Goal: Check status: Check status

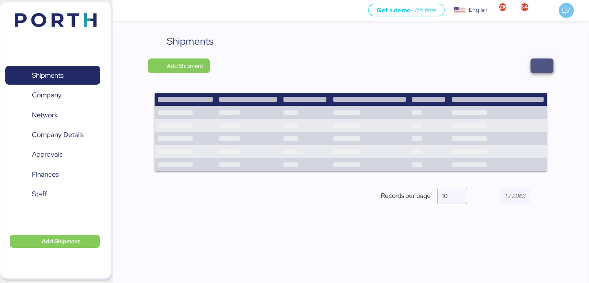
click at [532, 67] on span "button" at bounding box center [542, 66] width 23 height 15
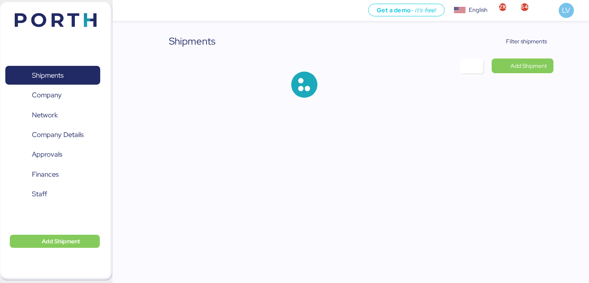
click at [528, 52] on div "Shipments Filter shipments Add Shipment" at bounding box center [350, 72] width 405 height 77
click at [528, 45] on span "Filter shipments" at bounding box center [526, 41] width 41 height 10
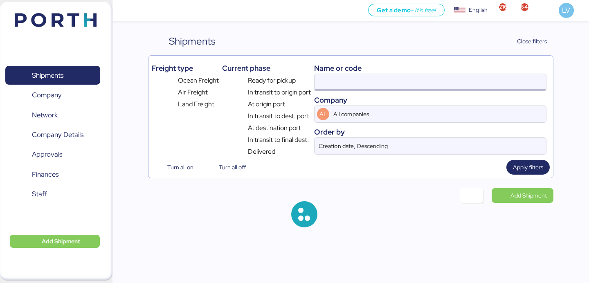
click at [476, 79] on input at bounding box center [431, 82] width 232 height 16
paste input "COSU6425057630"
type input "COSU6425057630"
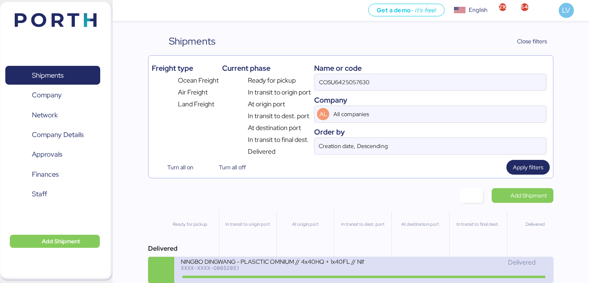
click at [228, 268] on div "XXXX-XXXX-O0052051" at bounding box center [272, 268] width 183 height 6
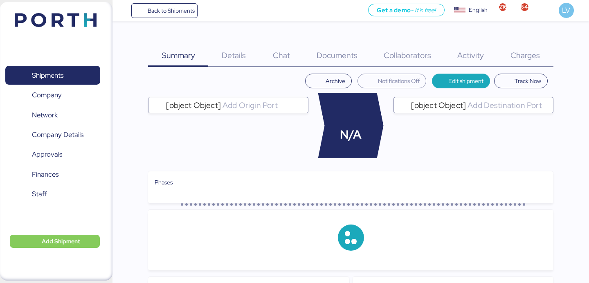
click at [515, 38] on div "Charges 0" at bounding box center [526, 50] width 56 height 33
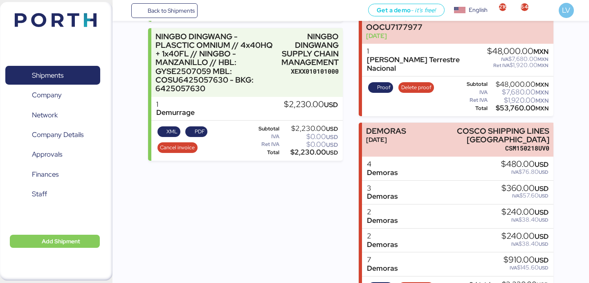
scroll to position [363, 0]
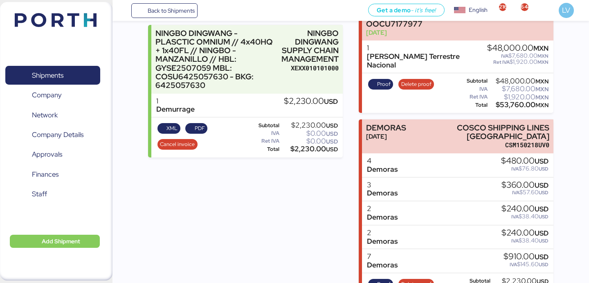
click at [376, 279] on span "Proof" at bounding box center [380, 284] width 25 height 11
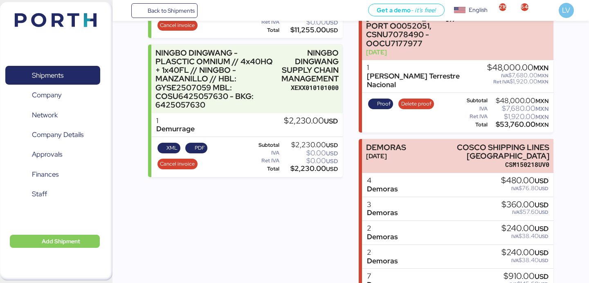
scroll to position [338, 0]
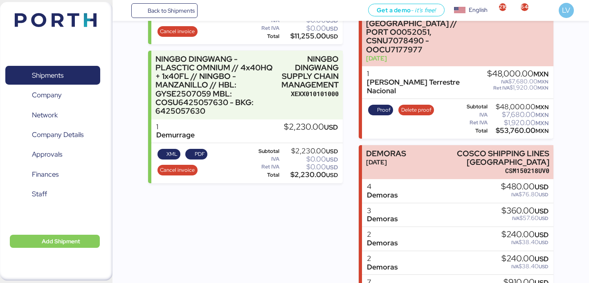
click at [168, 14] on span "Back to Shipments" at bounding box center [171, 11] width 47 height 10
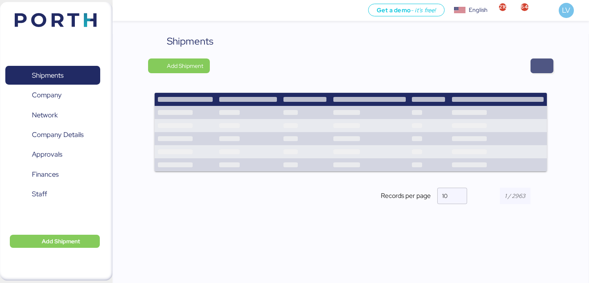
click at [542, 68] on span "button" at bounding box center [542, 65] width 10 height 11
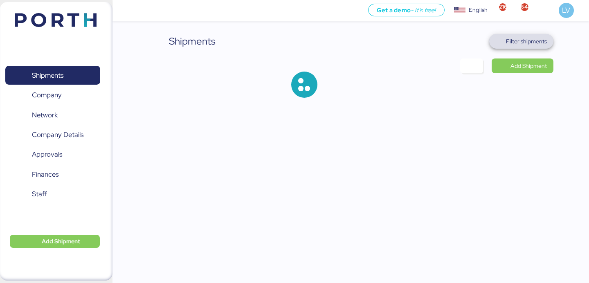
click at [522, 45] on span "Filter shipments" at bounding box center [526, 41] width 41 height 10
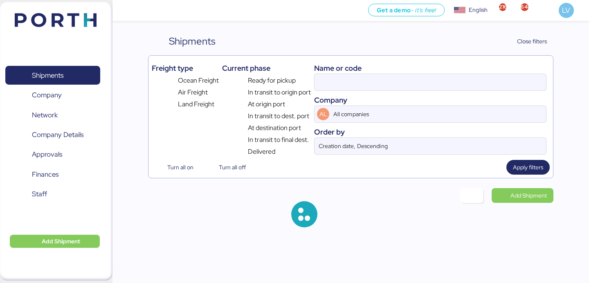
click at [431, 93] on div "Name or code Company AL All companies Order by Creation date, Descending" at bounding box center [430, 108] width 232 height 98
click at [431, 85] on input at bounding box center [431, 82] width 232 height 16
paste input "EMIVCHNSHG018114"
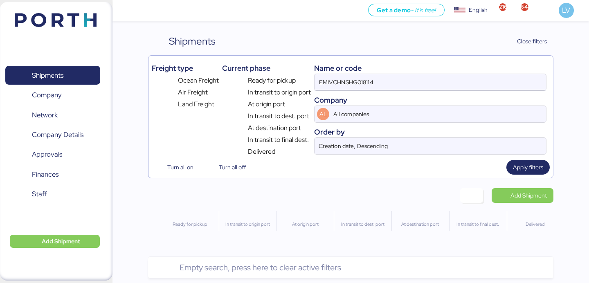
click at [390, 81] on input "EMIVCHNSHG018114" at bounding box center [431, 82] width 232 height 16
paste input "SLCHNSHG038927"
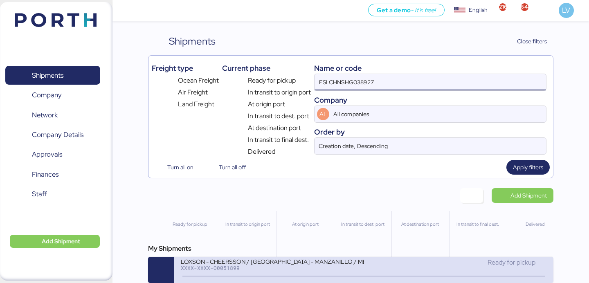
type input "ESLCHNSHG038927"
click at [261, 268] on div "XXXX-XXXX-O0051899" at bounding box center [272, 268] width 183 height 6
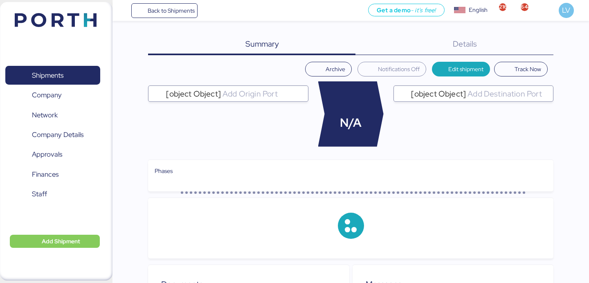
click at [501, 51] on div "Details 0" at bounding box center [455, 44] width 198 height 21
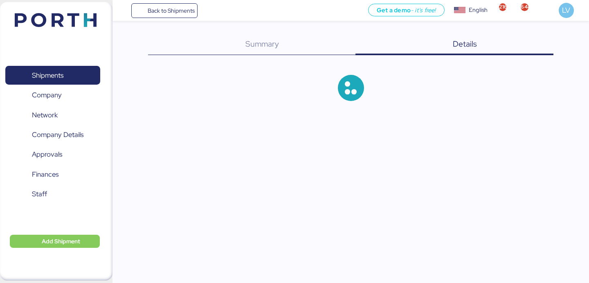
click at [527, 50] on div "Details 0" at bounding box center [455, 44] width 198 height 21
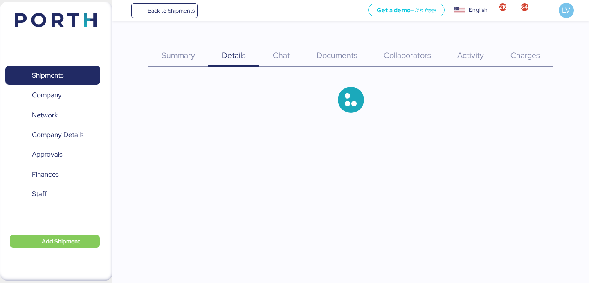
click at [527, 50] on span "Charges" at bounding box center [525, 55] width 29 height 11
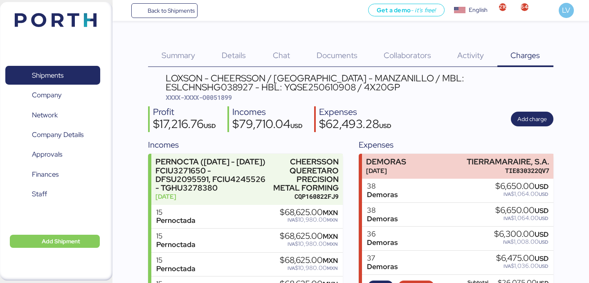
click at [220, 93] on span "XXXX-XXXX-O0051899" at bounding box center [199, 97] width 66 height 8
copy span "O0051899"
